Goal: Task Accomplishment & Management: Manage account settings

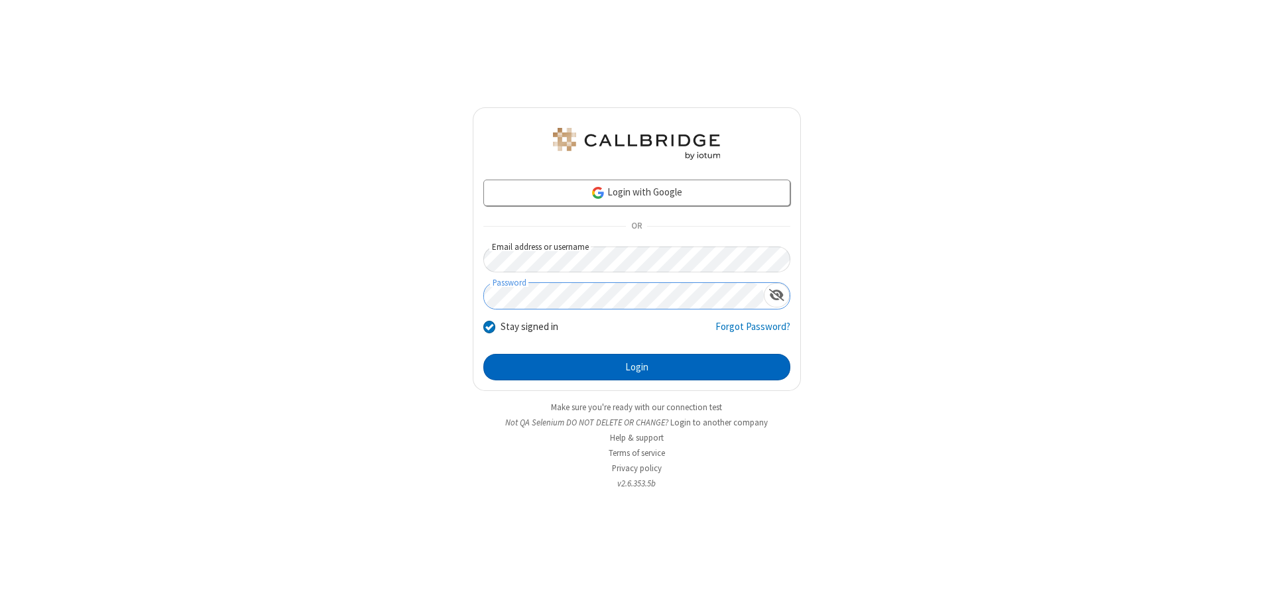
click at [636, 367] on button "Login" at bounding box center [636, 367] width 307 height 27
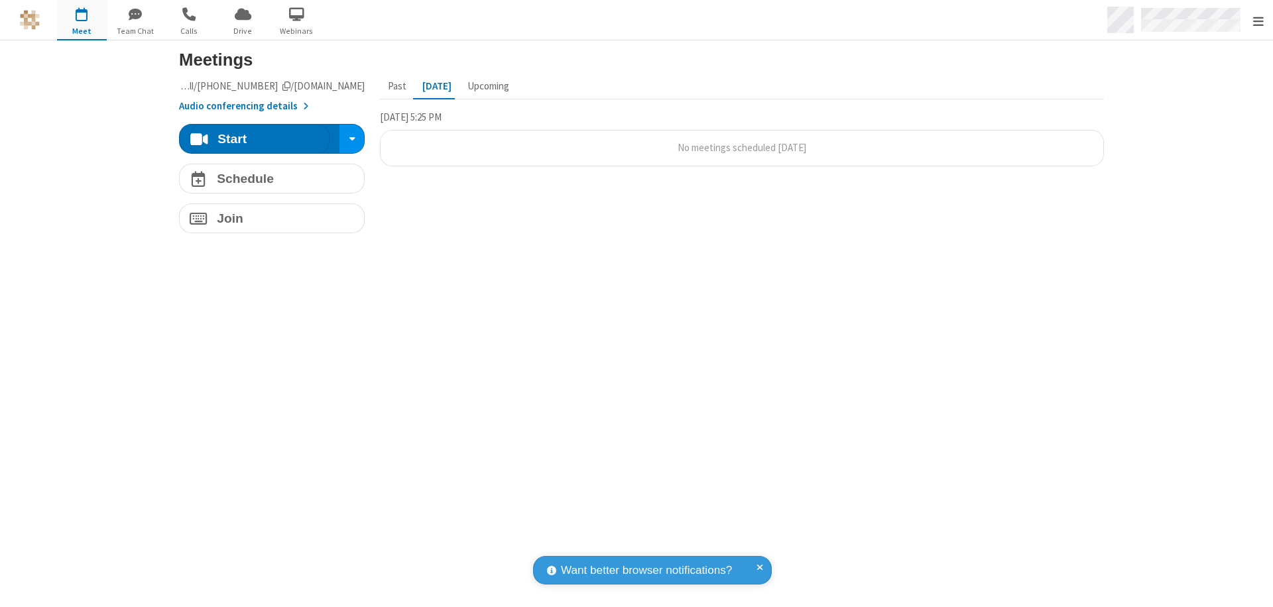
click at [1258, 21] on span "Open menu" at bounding box center [1258, 21] width 11 height 13
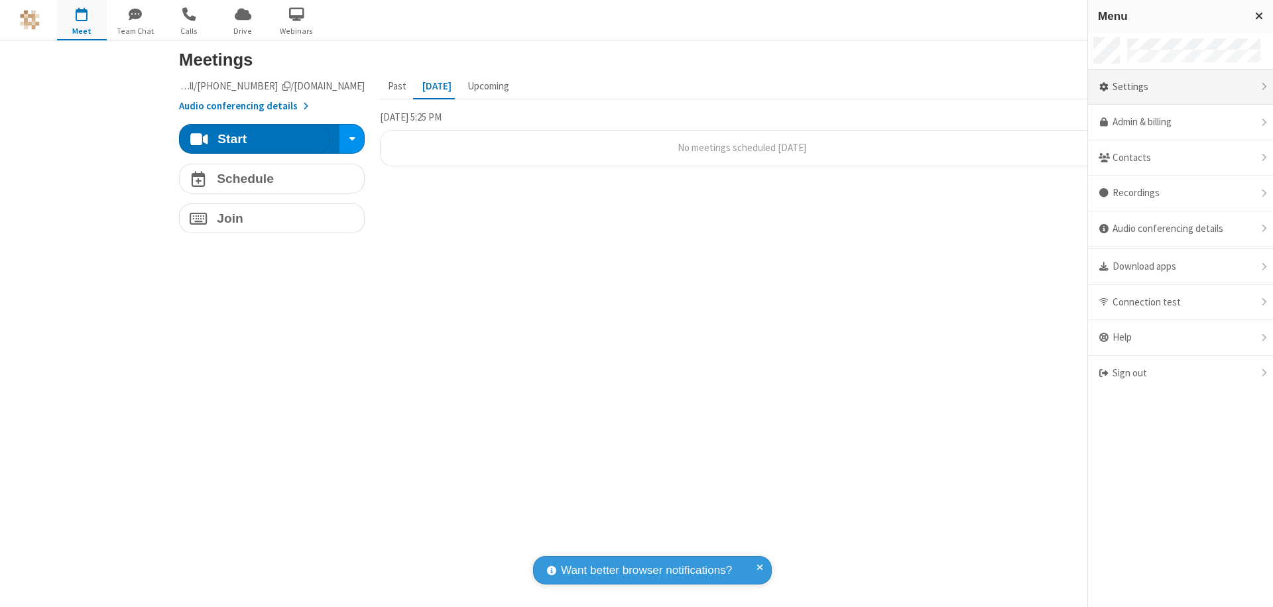
click at [1180, 87] on div "Settings" at bounding box center [1180, 88] width 185 height 36
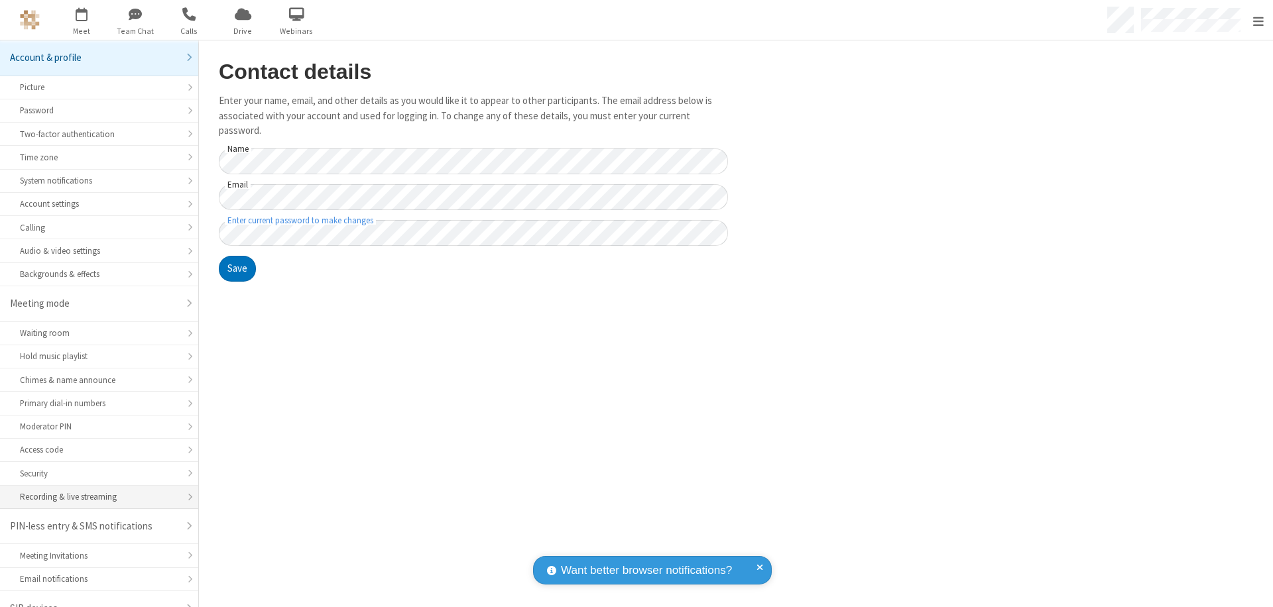
click at [94, 491] on div "Recording & live streaming" at bounding box center [99, 497] width 158 height 13
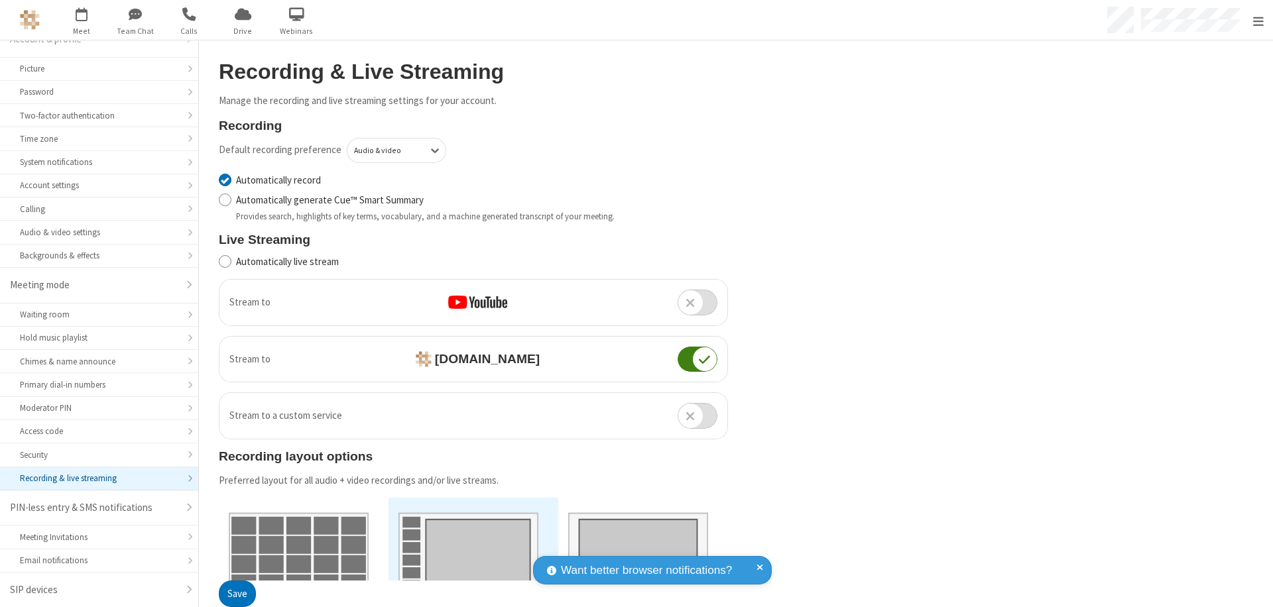
click at [237, 594] on button "Save" at bounding box center [237, 594] width 37 height 27
